Goal: Information Seeking & Learning: Learn about a topic

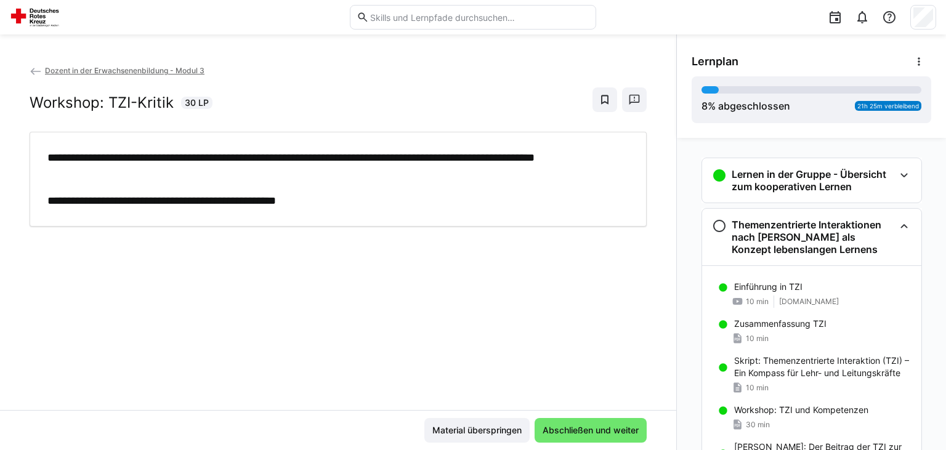
scroll to position [100, 0]
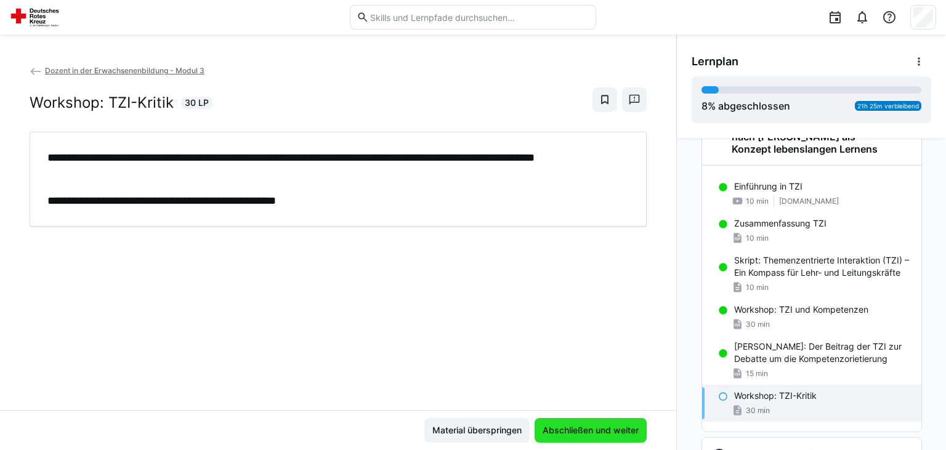
click at [591, 431] on span "Abschließen und weiter" at bounding box center [591, 431] width 100 height 12
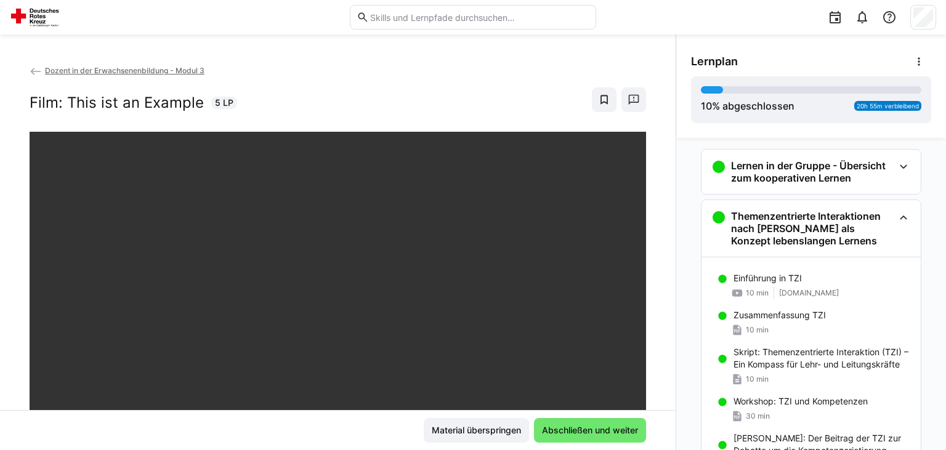
scroll to position [0, 0]
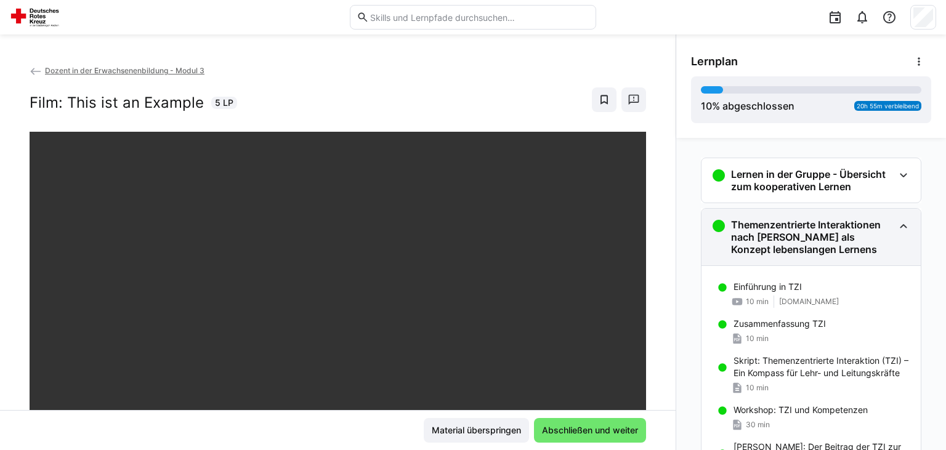
click at [866, 224] on h3 "Themenzentrierte Interaktionen nach [PERSON_NAME] als Konzept lebenslangen Lern…" at bounding box center [812, 237] width 163 height 37
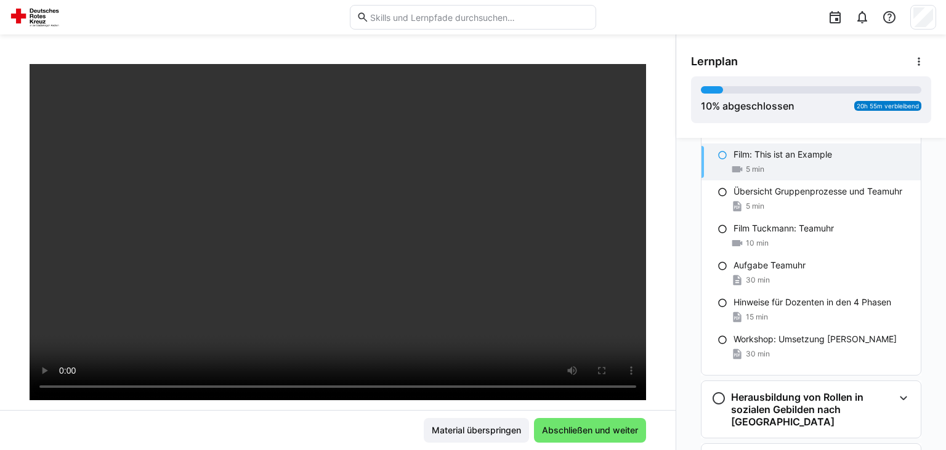
scroll to position [78, 0]
click at [582, 444] on div "Material überspringen Abschließen und weiter" at bounding box center [338, 430] width 676 height 40
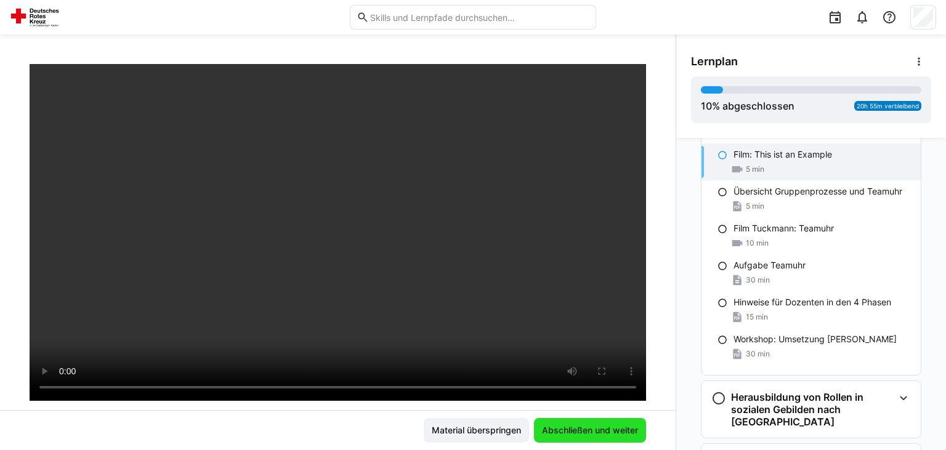
click at [595, 437] on span "Abschließen und weiter" at bounding box center [590, 430] width 112 height 25
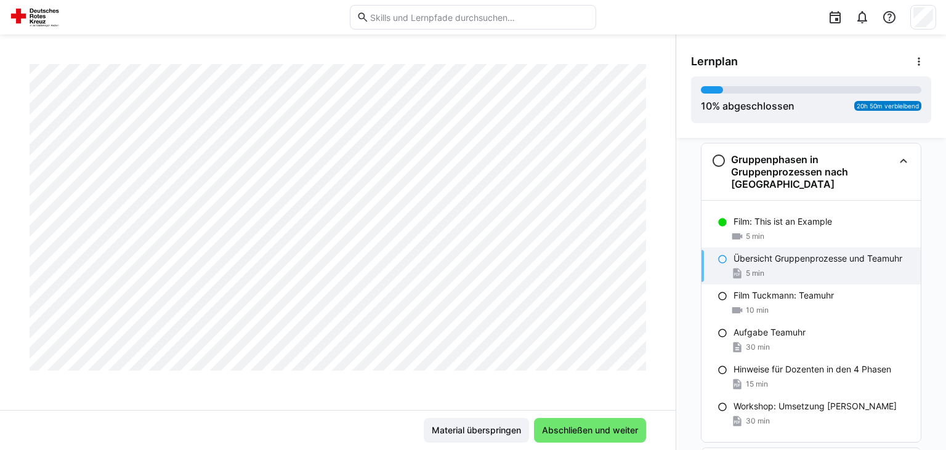
scroll to position [564, 0]
click at [773, 309] on div "10 min" at bounding box center [822, 310] width 177 height 12
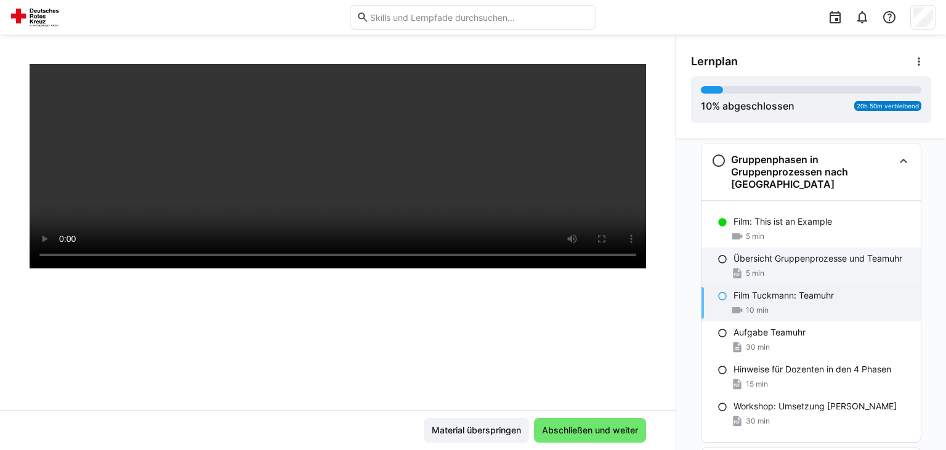
click at [782, 278] on div "5 min" at bounding box center [822, 273] width 177 height 12
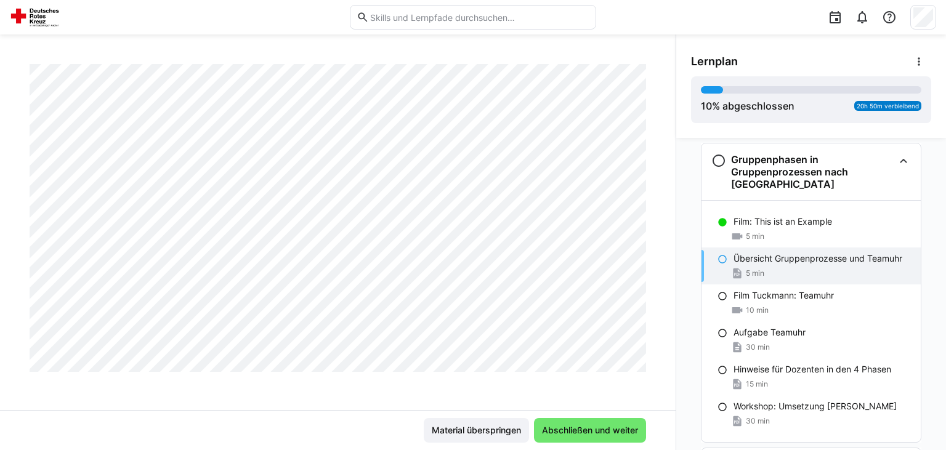
scroll to position [0, 0]
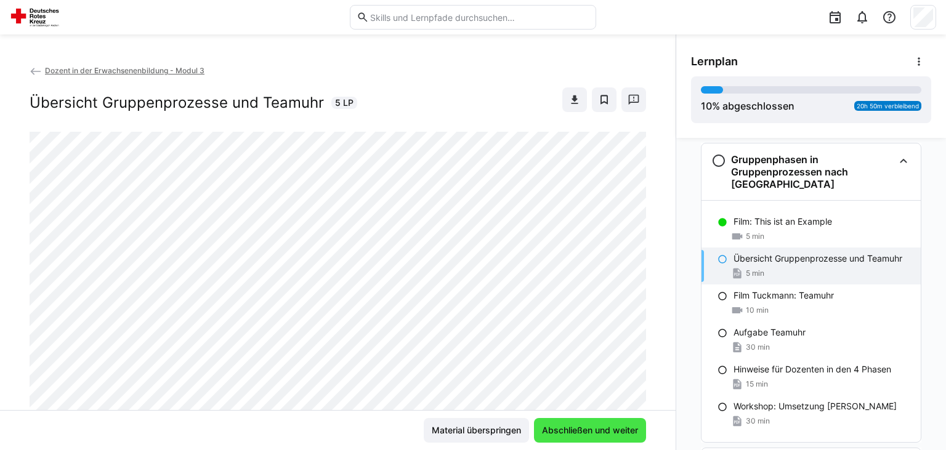
click at [619, 432] on span "Abschließen und weiter" at bounding box center [590, 431] width 100 height 12
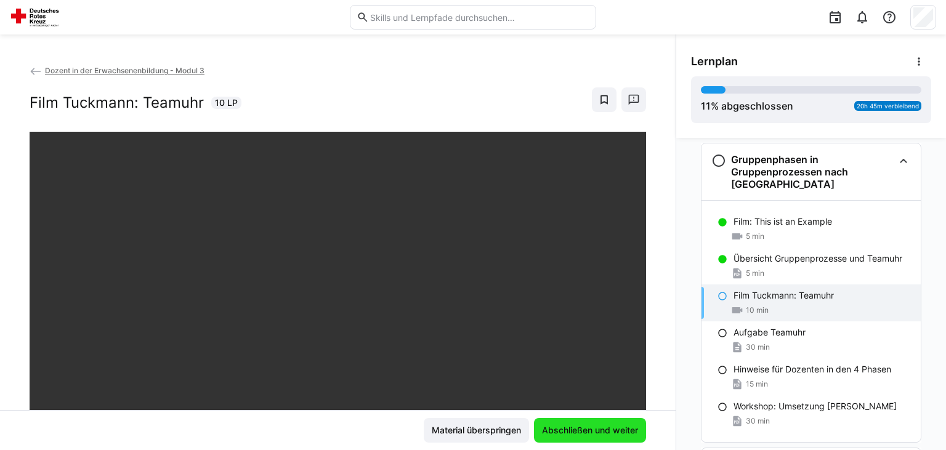
click at [619, 432] on span "Abschließen und weiter" at bounding box center [590, 431] width 100 height 12
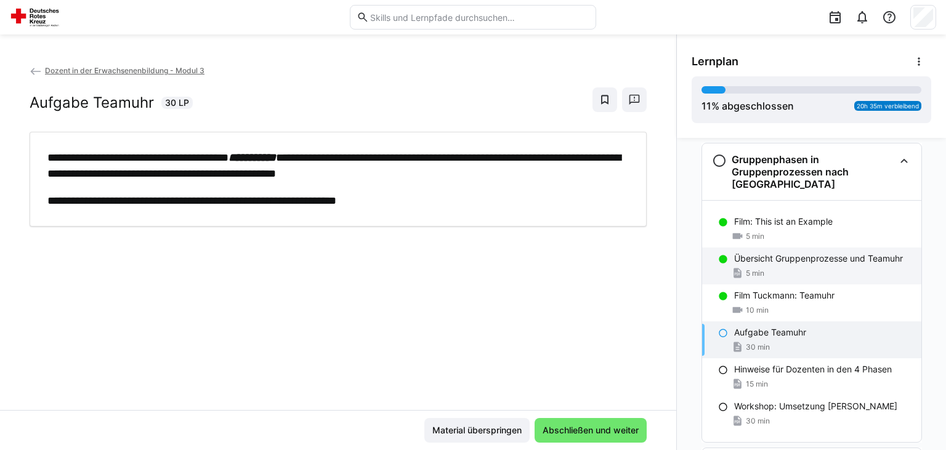
click at [771, 267] on div "5 min" at bounding box center [822, 273] width 177 height 12
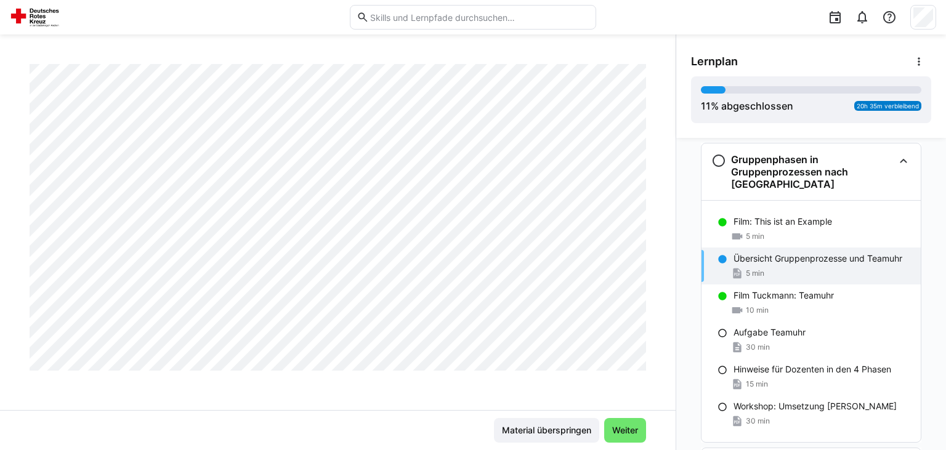
scroll to position [538, 0]
click at [773, 346] on div "30 min" at bounding box center [822, 347] width 177 height 12
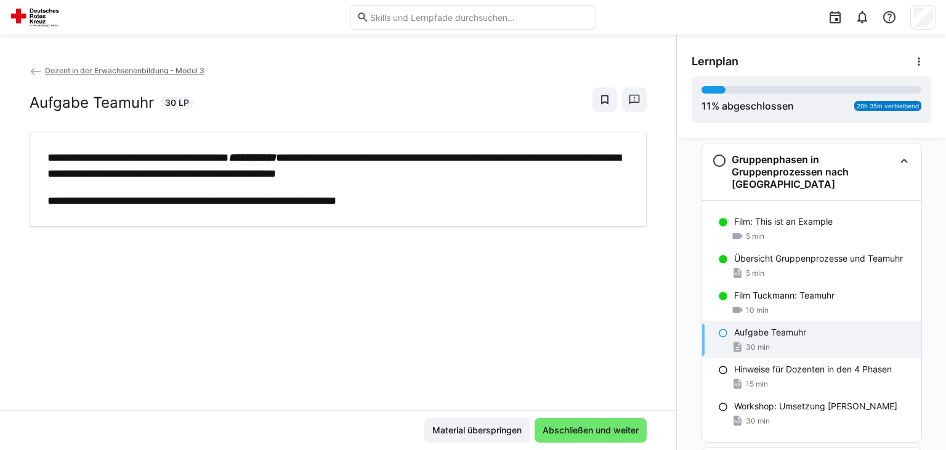
scroll to position [0, 0]
click at [787, 277] on div "5 min" at bounding box center [822, 273] width 177 height 12
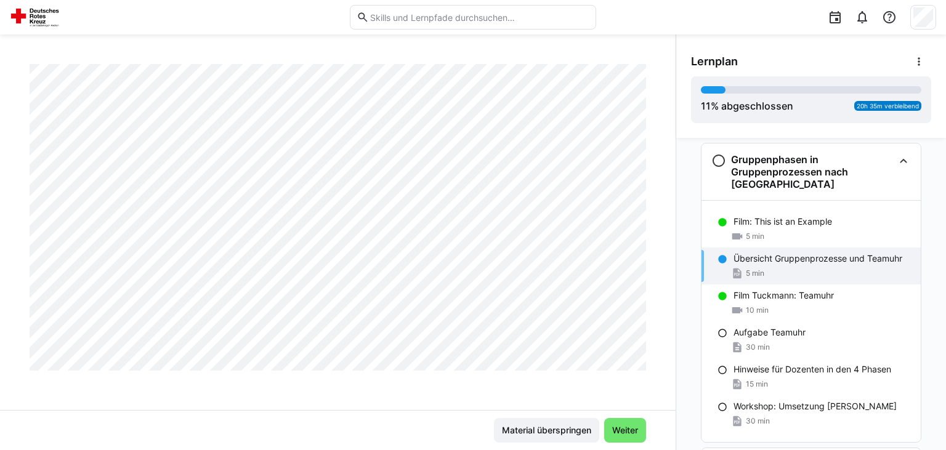
scroll to position [604, 0]
click at [635, 426] on span "Weiter" at bounding box center [626, 431] width 30 height 12
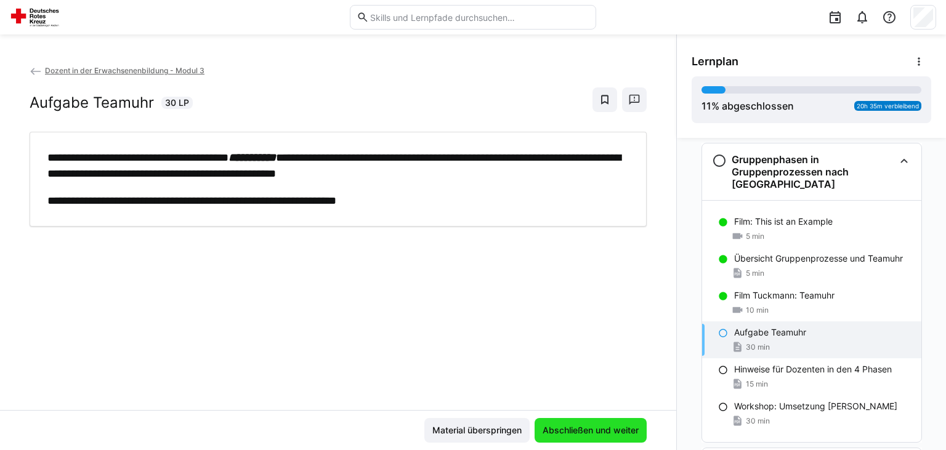
click at [635, 426] on span "Abschließen und weiter" at bounding box center [591, 431] width 100 height 12
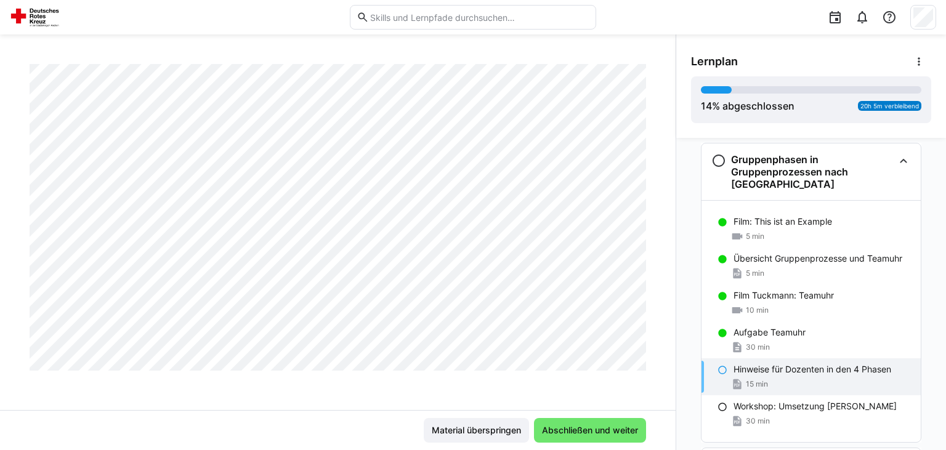
scroll to position [2347, 0]
click at [595, 434] on span "Abschließen und weiter" at bounding box center [590, 431] width 100 height 12
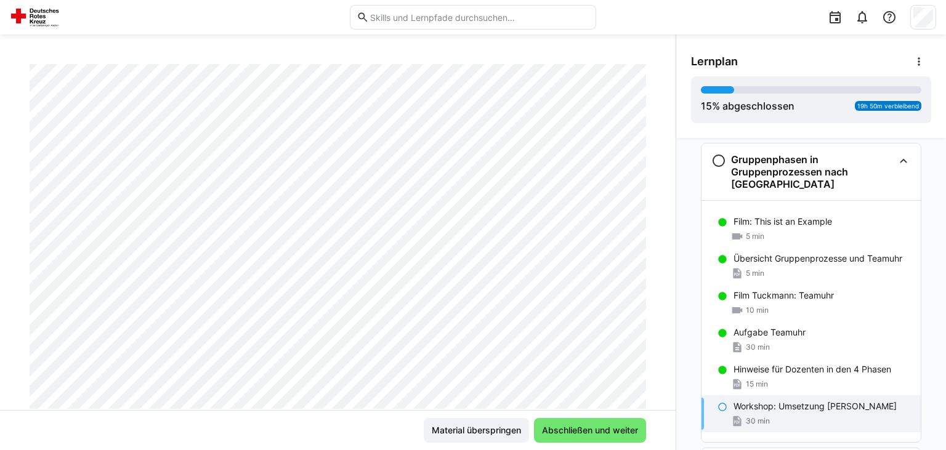
scroll to position [175, 0]
click at [599, 430] on span "Abschließen und weiter" at bounding box center [590, 431] width 100 height 12
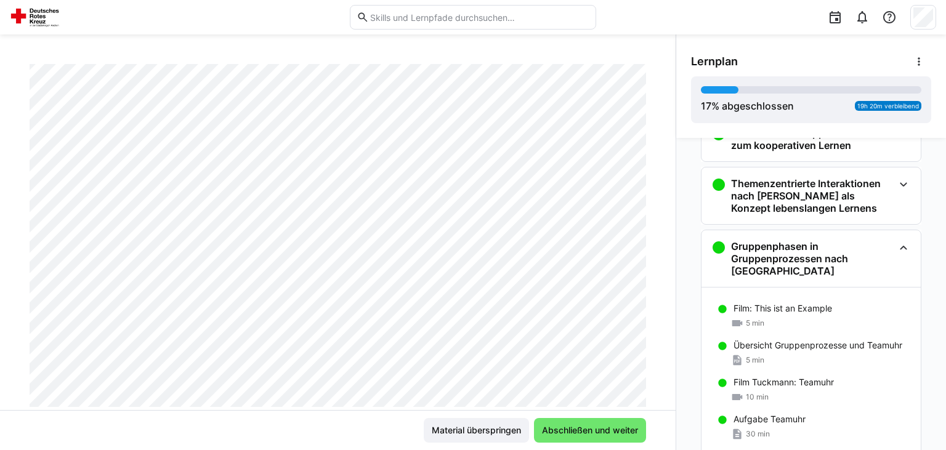
scroll to position [39, 0]
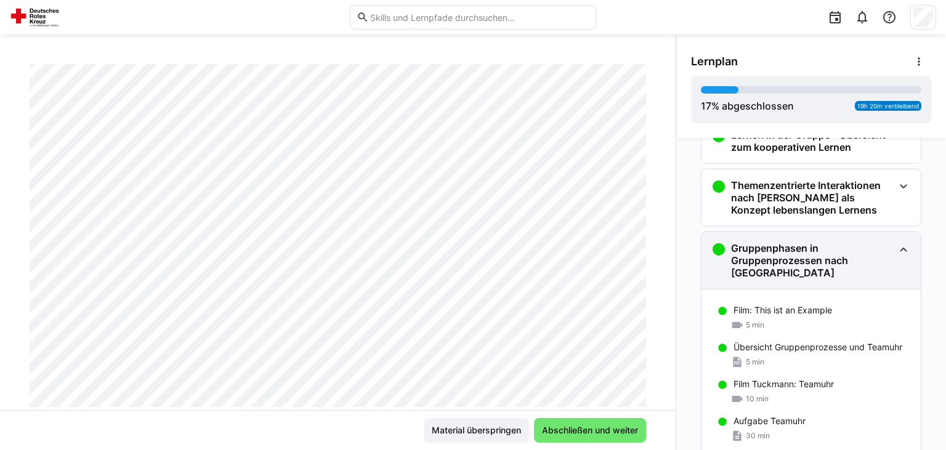
click at [853, 240] on div "Gruppenphasen in Gruppenprozessen nach [GEOGRAPHIC_DATA]" at bounding box center [811, 260] width 219 height 57
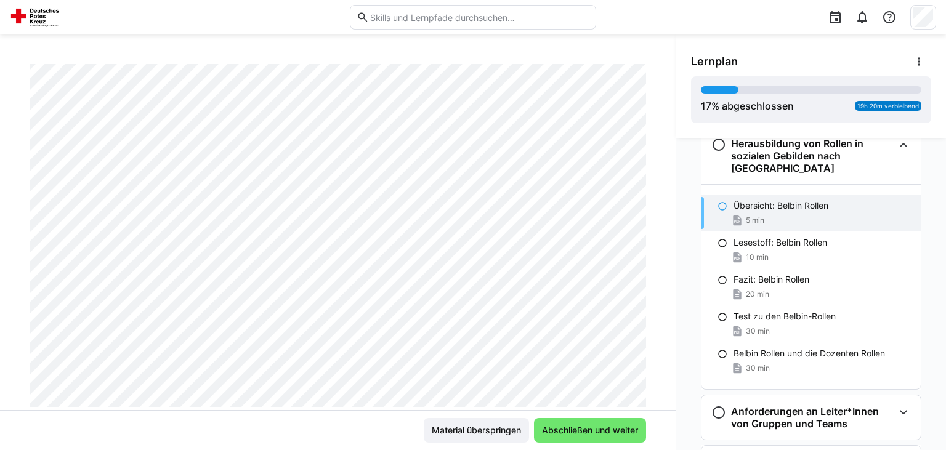
scroll to position [208, 0]
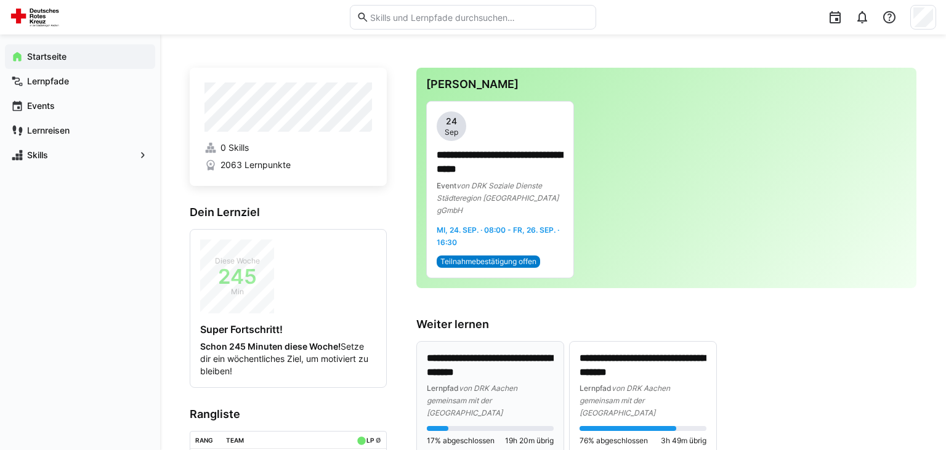
click at [511, 368] on div "**********" at bounding box center [490, 386] width 127 height 68
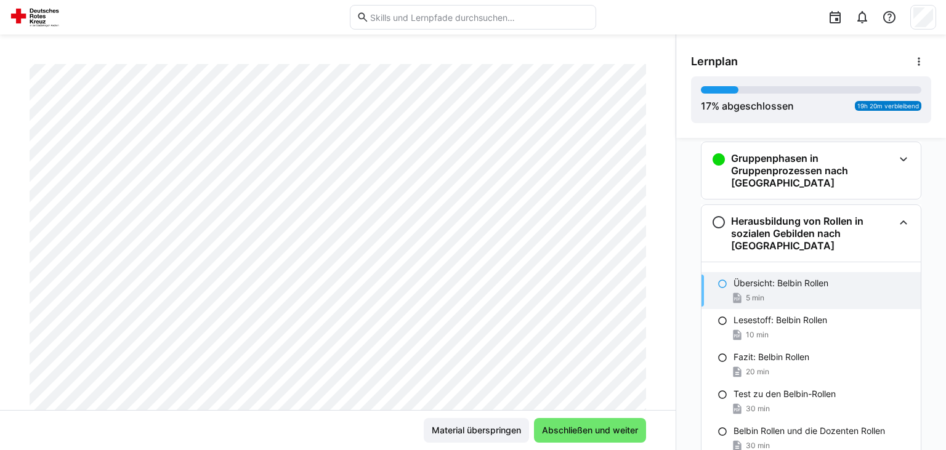
scroll to position [210, 0]
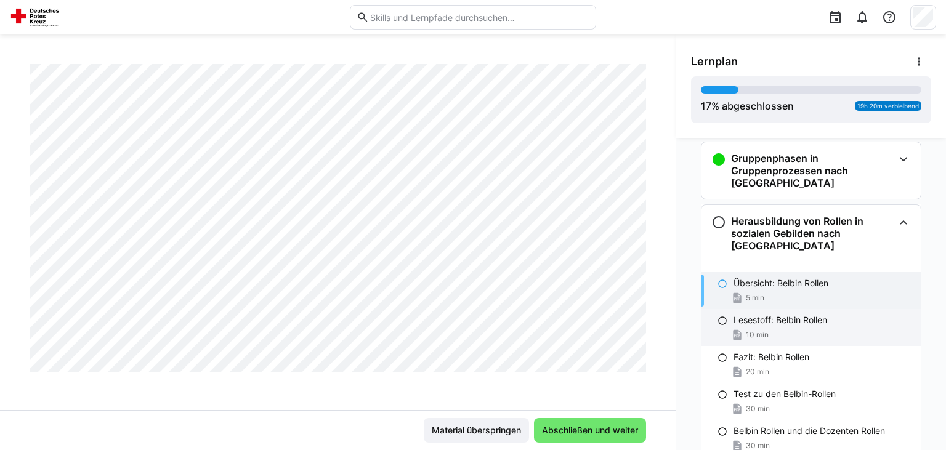
click at [795, 329] on div "10 min" at bounding box center [822, 335] width 177 height 12
click at [765, 293] on span "5 min" at bounding box center [755, 298] width 18 height 10
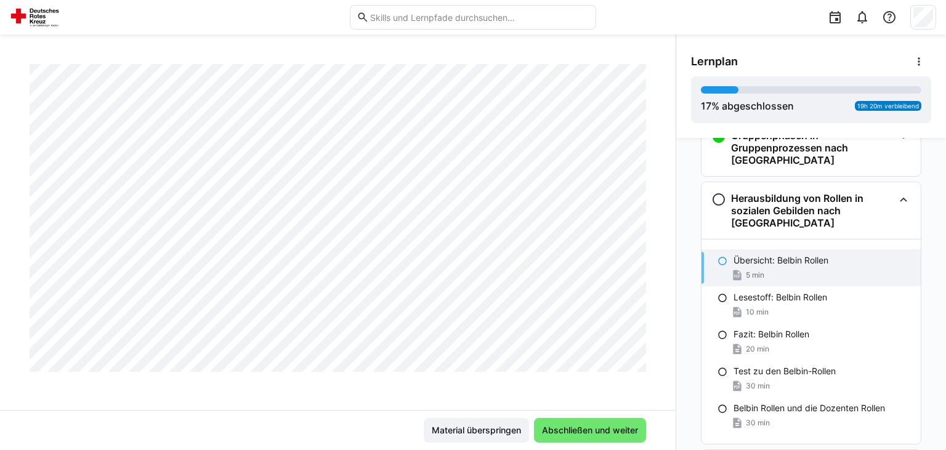
scroll to position [152, 0]
click at [596, 437] on span "Abschließen und weiter" at bounding box center [590, 430] width 112 height 25
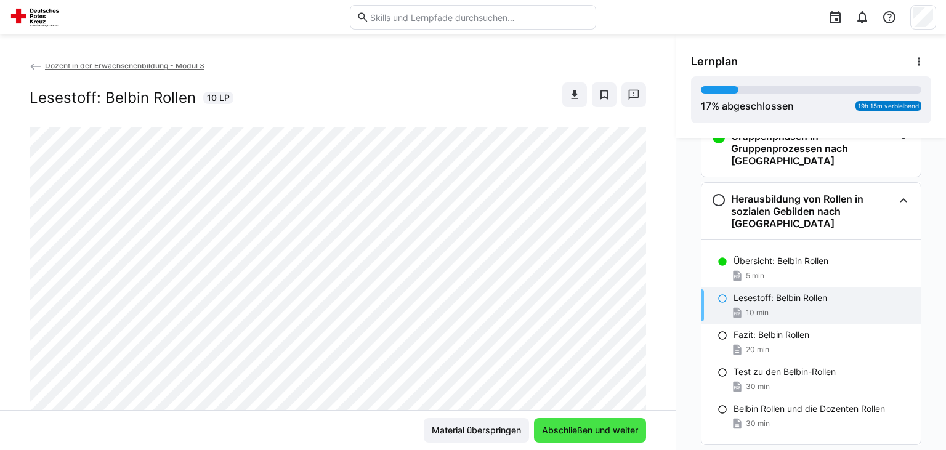
scroll to position [0, 0]
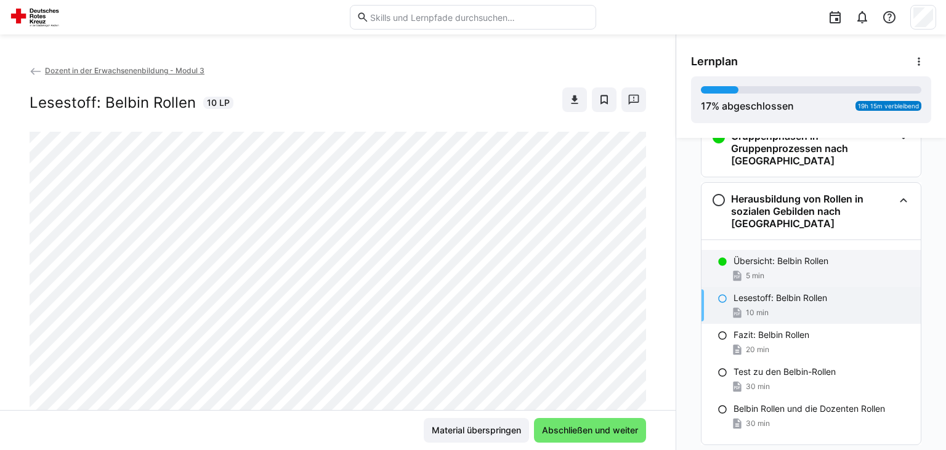
click at [758, 271] on span "5 min" at bounding box center [755, 276] width 18 height 10
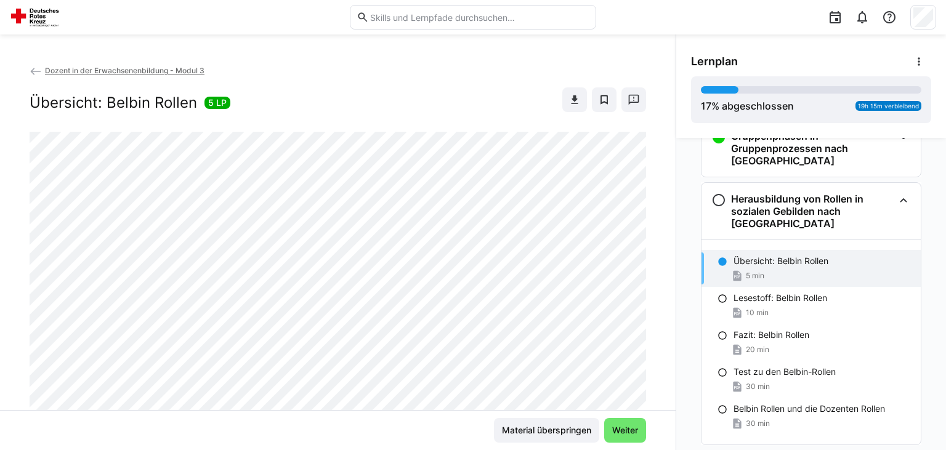
scroll to position [210, 0]
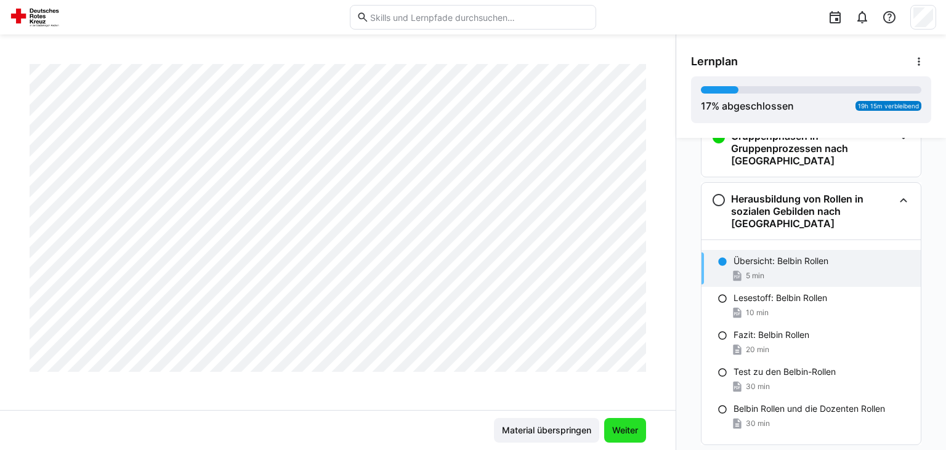
click at [620, 428] on span "Weiter" at bounding box center [626, 431] width 30 height 12
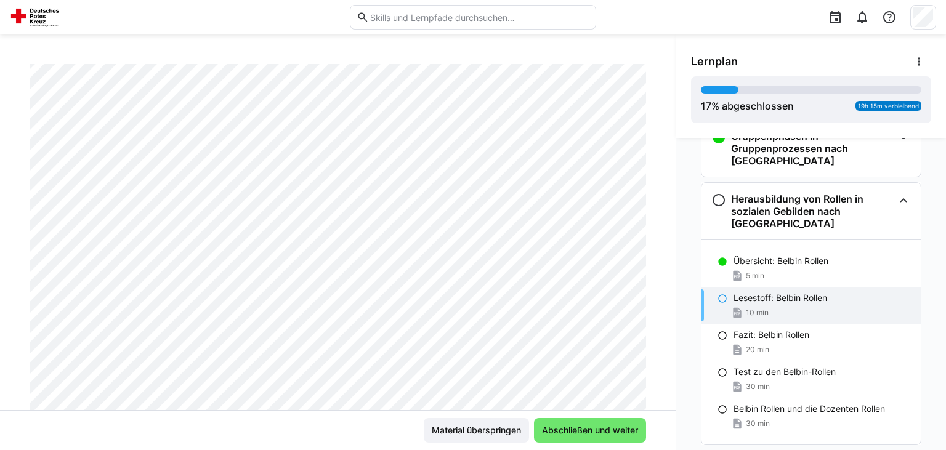
scroll to position [114, 0]
click at [615, 429] on span "Abschließen und weiter" at bounding box center [590, 431] width 100 height 12
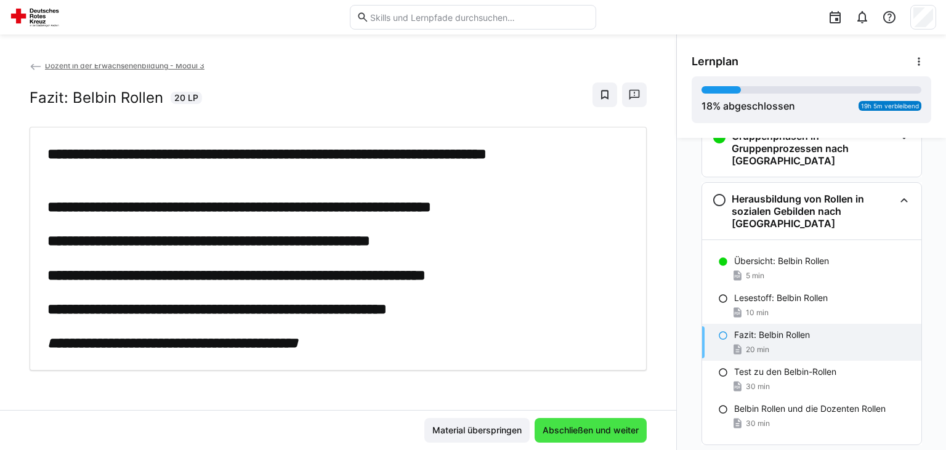
scroll to position [4, 0]
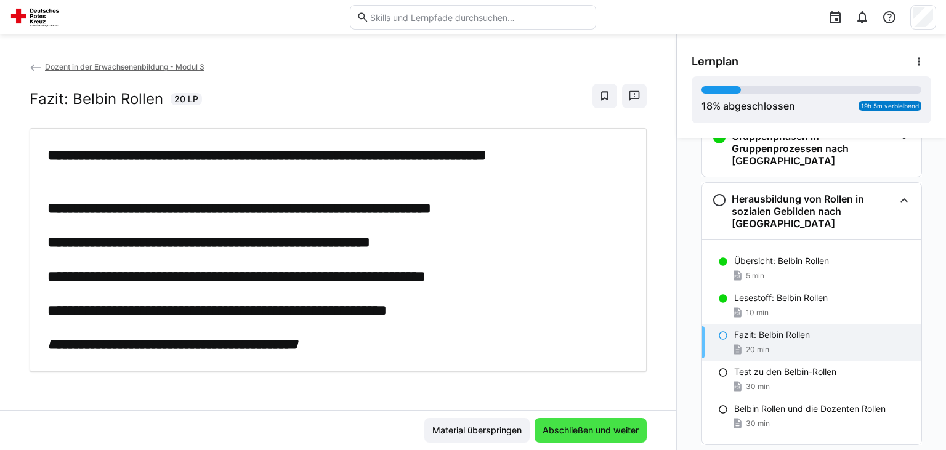
click at [615, 429] on span "Abschließen und weiter" at bounding box center [591, 431] width 100 height 12
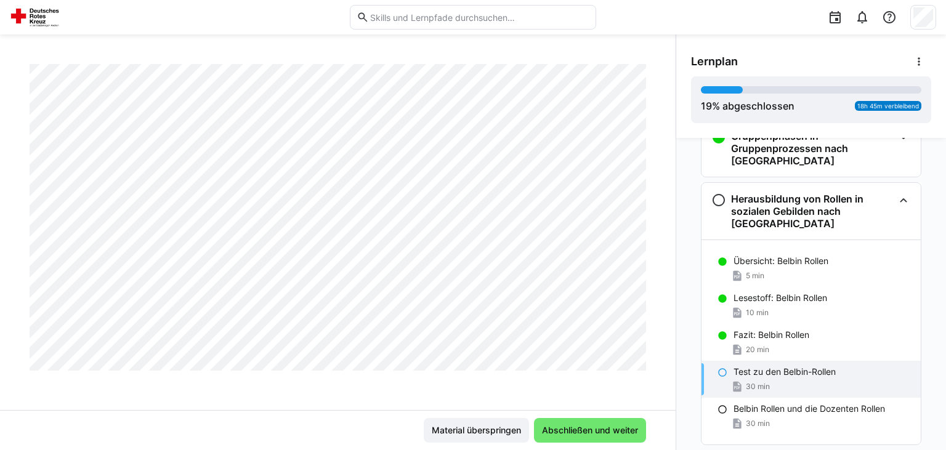
scroll to position [3180, 0]
click at [559, 436] on span "Abschließen und weiter" at bounding box center [590, 431] width 100 height 12
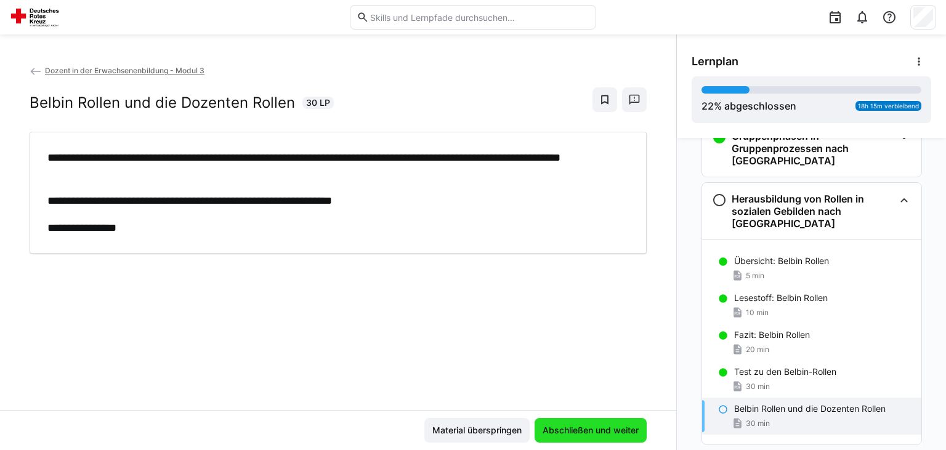
click at [606, 430] on span "Abschließen und weiter" at bounding box center [591, 431] width 100 height 12
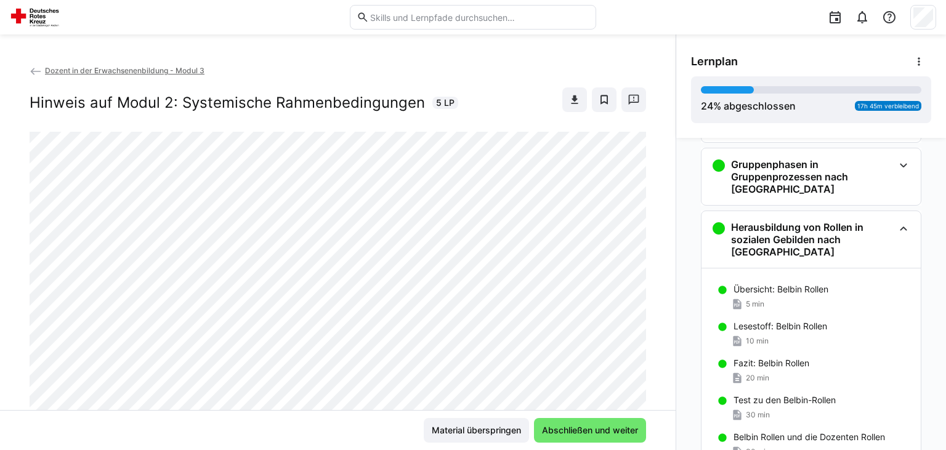
scroll to position [121, 0]
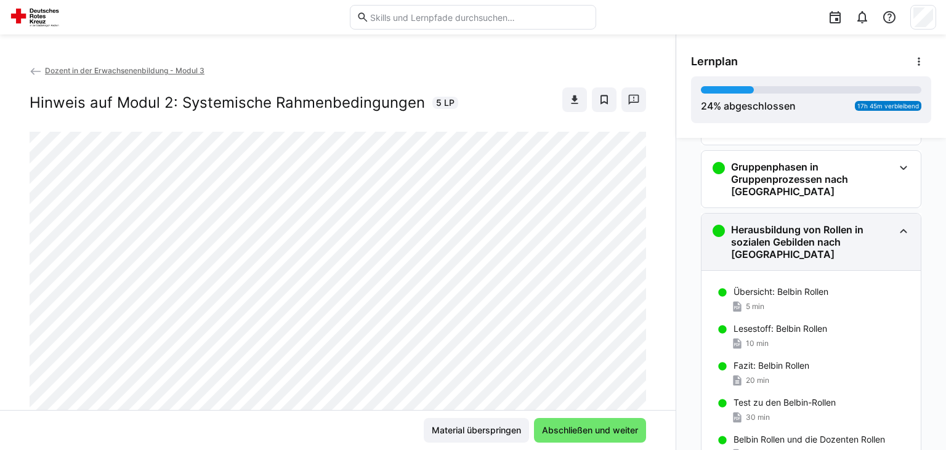
click at [843, 237] on h3 "Herausbildung von Rollen in sozialen Gebilden nach [GEOGRAPHIC_DATA]" at bounding box center [812, 242] width 163 height 37
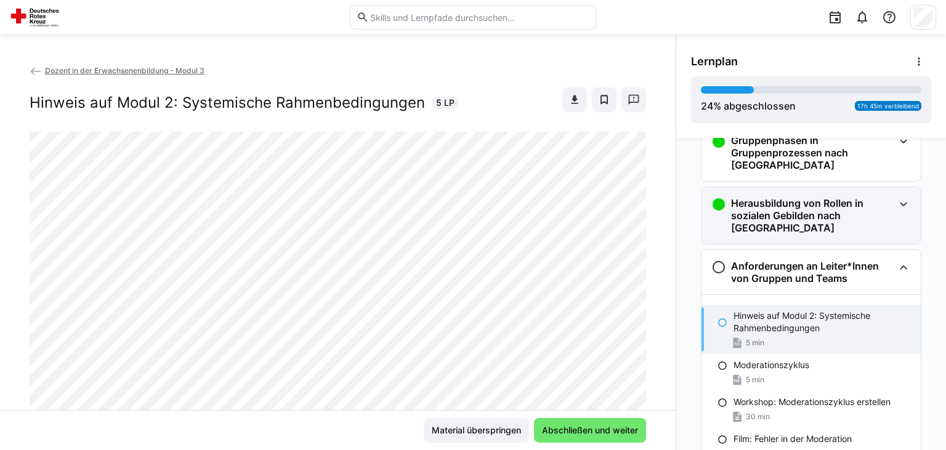
scroll to position [89, 0]
